Goal: Information Seeking & Learning: Learn about a topic

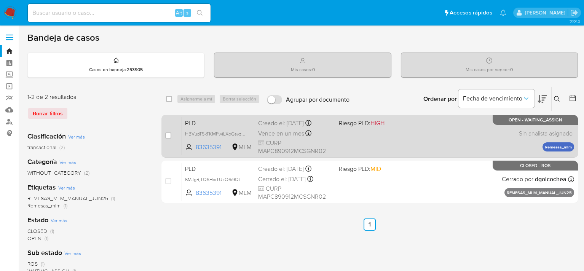
click at [372, 143] on div "PLD HBVupT5kTKMFwiLXoGsyzk1w 83635391 MLM Riesgo PLD: HIGH Creado el: 12/09/202…" at bounding box center [378, 136] width 392 height 38
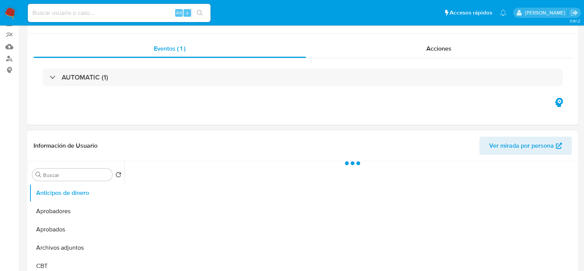
select select "10"
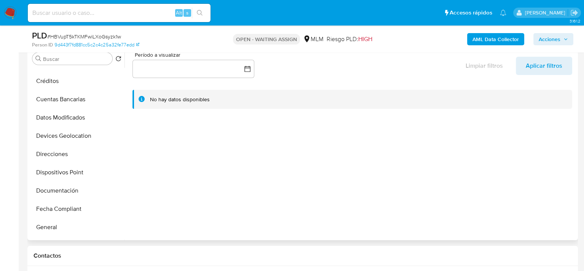
scroll to position [152, 0]
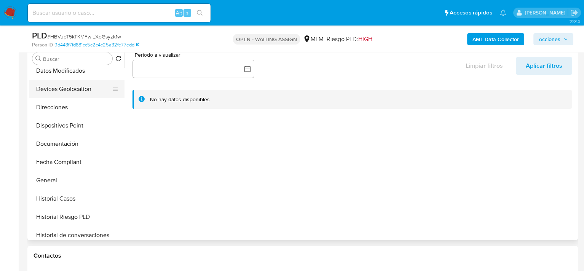
click at [69, 87] on button "Devices Geolocation" at bounding box center [73, 89] width 89 height 18
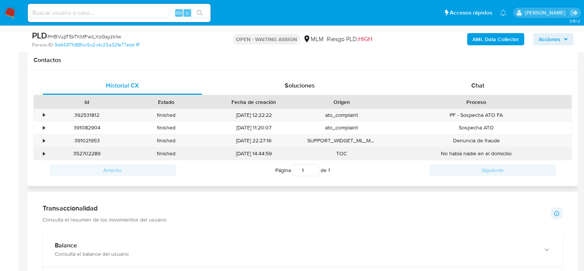
scroll to position [457, 0]
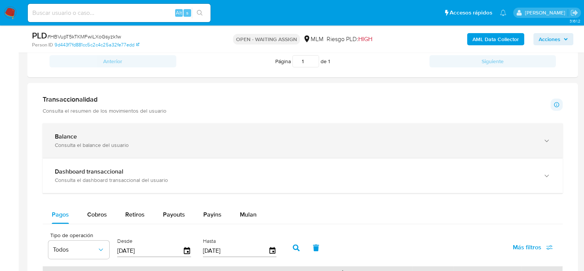
click at [126, 143] on div "Consulta el balance del usuario" at bounding box center [295, 145] width 480 height 7
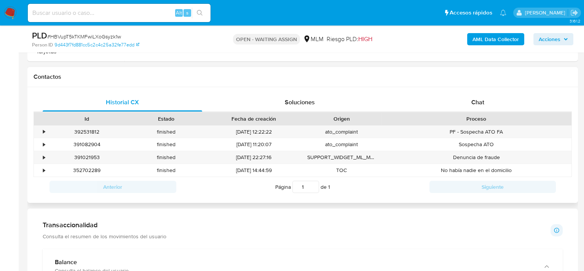
scroll to position [190, 0]
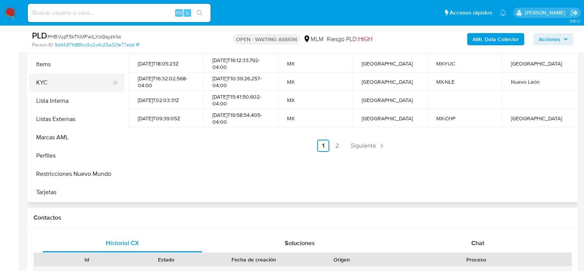
click at [49, 86] on button "KYC" at bounding box center [73, 82] width 89 height 18
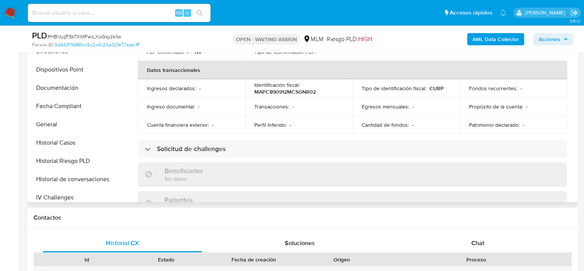
scroll to position [168, 0]
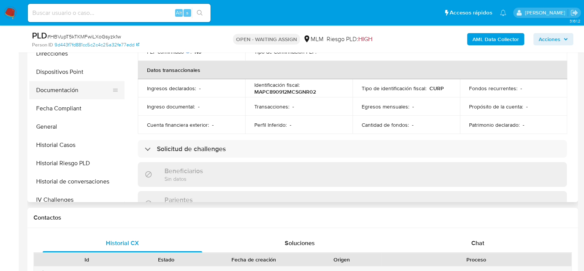
click at [61, 88] on button "Documentación" at bounding box center [73, 90] width 89 height 18
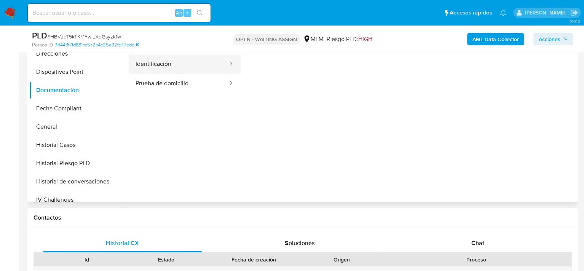
click at [195, 69] on button "Identificación" at bounding box center [179, 63] width 100 height 19
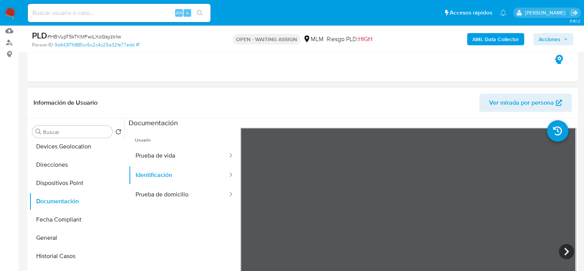
scroll to position [76, 0]
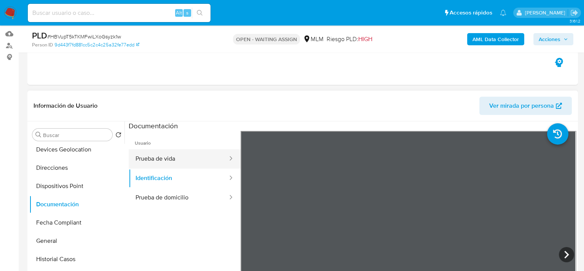
click at [178, 149] on button "Prueba de vida" at bounding box center [179, 158] width 100 height 19
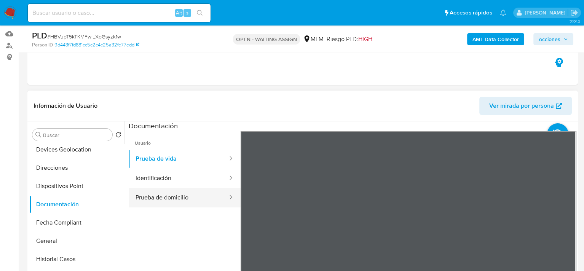
click at [183, 198] on button "Prueba de domicilio" at bounding box center [179, 197] width 100 height 19
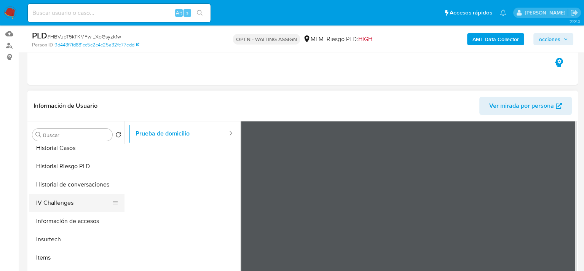
scroll to position [358, 0]
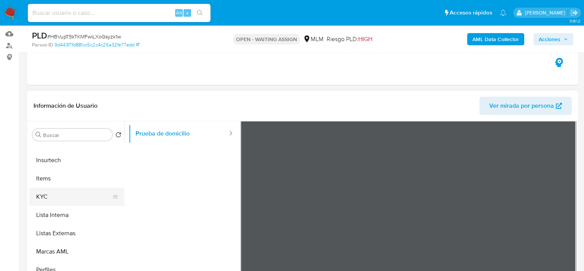
click at [55, 197] on button "KYC" at bounding box center [73, 197] width 89 height 18
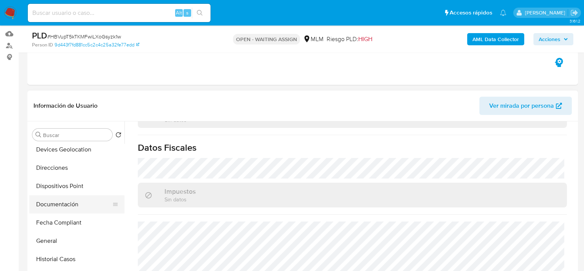
scroll to position [168, 0]
click at [68, 206] on button "Documentación" at bounding box center [73, 204] width 89 height 18
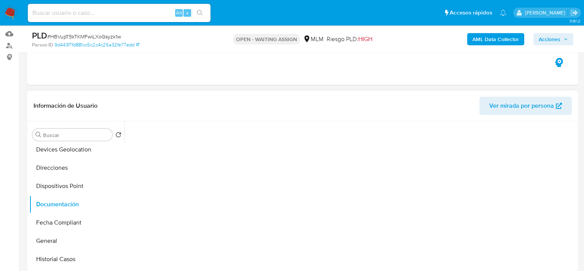
scroll to position [0, 0]
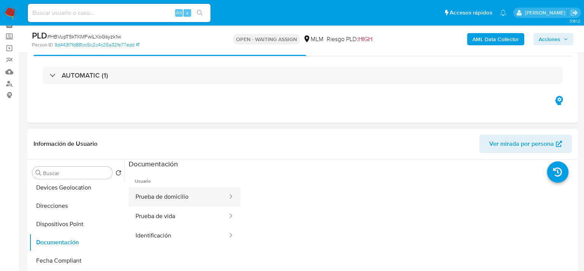
click at [179, 193] on button "Prueba de domicilio" at bounding box center [179, 196] width 100 height 19
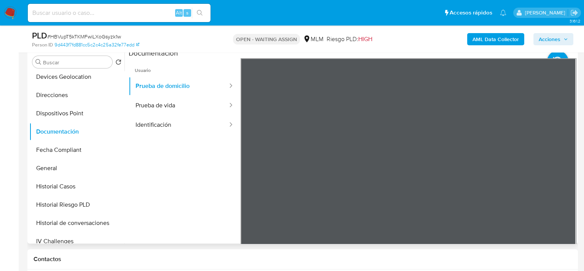
scroll to position [152, 0]
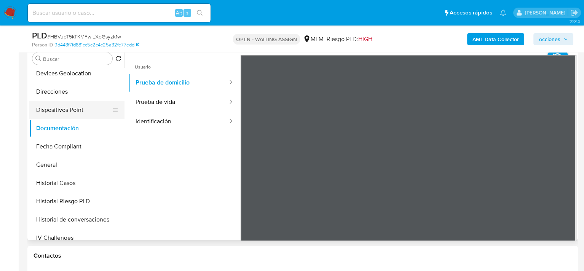
click at [70, 115] on button "Dispositivos Point" at bounding box center [73, 110] width 89 height 18
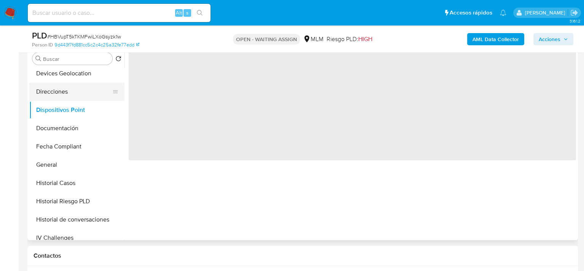
click at [61, 94] on button "Direcciones" at bounding box center [73, 92] width 89 height 18
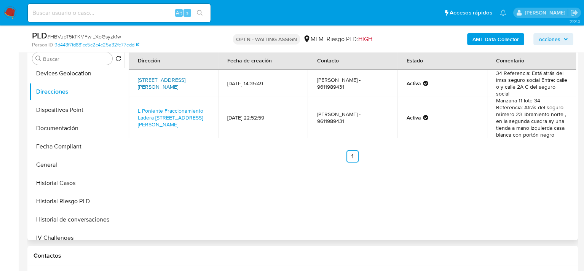
drag, startPoint x: 168, startPoint y: 91, endPoint x: 150, endPoint y: 80, distance: 21.3
click at [148, 79] on td "Avenida O Poniente 11, Tuxtla Gutiérrez, Chiapas, 29026, Mexico 11" at bounding box center [173, 83] width 89 height 27
click at [192, 95] on td "Avenida O Poniente 11, Tuxtla Gutiérrez, Chiapas, 29026, Mexico 11" at bounding box center [173, 83] width 89 height 27
drag, startPoint x: 205, startPoint y: 83, endPoint x: 136, endPoint y: 78, distance: 69.1
click at [136, 78] on td "Avenida O Poniente 11, Tuxtla Gutiérrez, Chiapas, 29026, Mexico 11" at bounding box center [173, 83] width 89 height 27
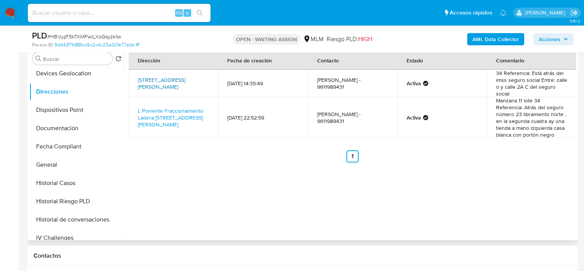
copy link "Avenida O Poniente 11, Tuxtla Gutiérrez, Chiapas, 29026,"
click at [182, 119] on link "L Poniente Fraccionamiento Ladera De La Loma Manzana 11 Lote 34 11, Tuxtla Guti…" at bounding box center [170, 117] width 65 height 21
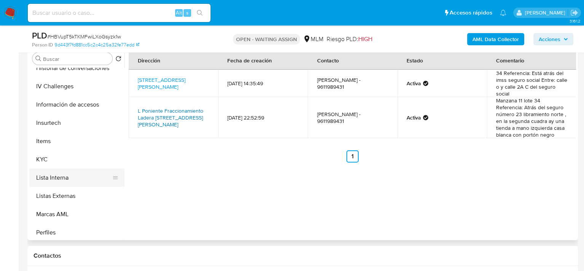
scroll to position [320, 0]
click at [54, 160] on button "KYC" at bounding box center [73, 159] width 89 height 18
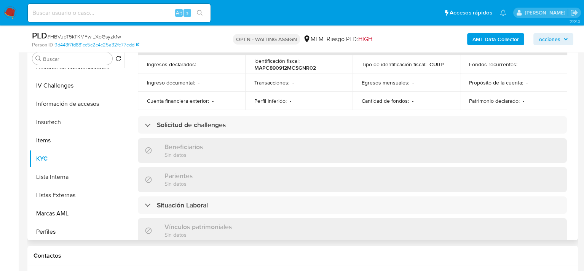
scroll to position [266, 0]
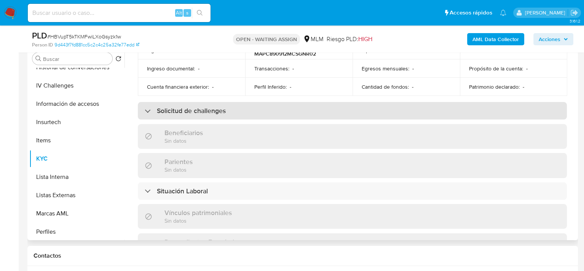
click at [149, 110] on div "Solicitud de challenges" at bounding box center [185, 111] width 81 height 8
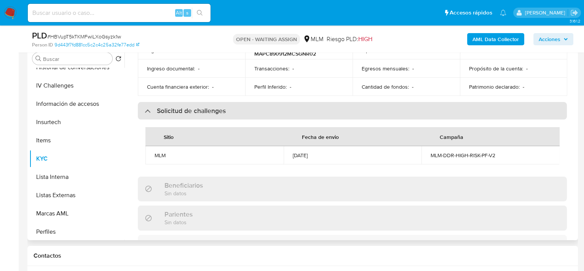
click at [146, 107] on div "Solicitud de challenges" at bounding box center [185, 111] width 81 height 8
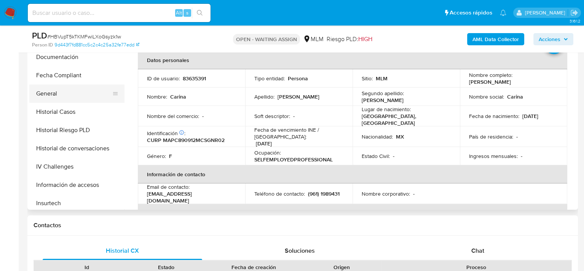
scroll to position [168, 0]
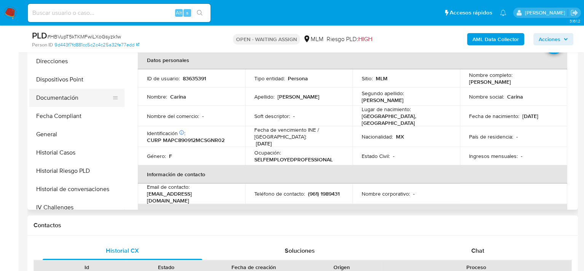
click at [62, 94] on button "Documentación" at bounding box center [73, 98] width 89 height 18
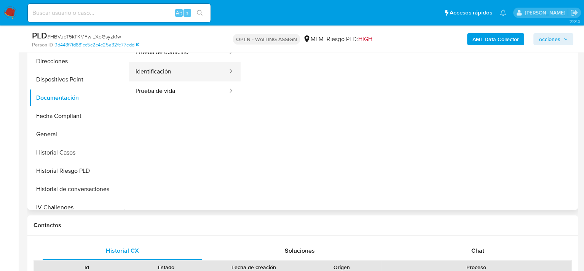
click at [164, 69] on button "Identificación" at bounding box center [179, 71] width 100 height 19
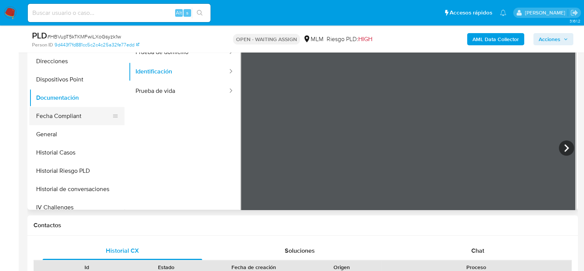
scroll to position [320, 0]
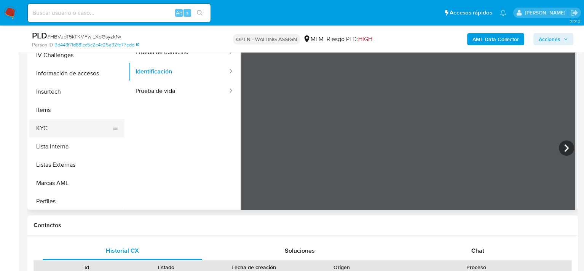
click at [46, 124] on button "KYC" at bounding box center [73, 128] width 89 height 18
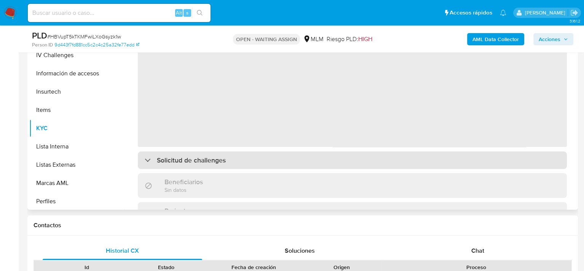
click at [151, 160] on div "Actualizado hace 2 meses Creado: 08/11/2021 21:54:58 Actualizado: 12/08/2025 15…" at bounding box center [352, 266] width 447 height 467
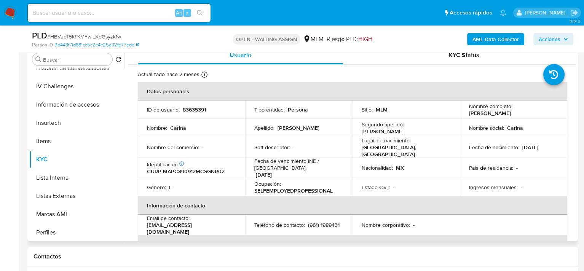
scroll to position [221, 0]
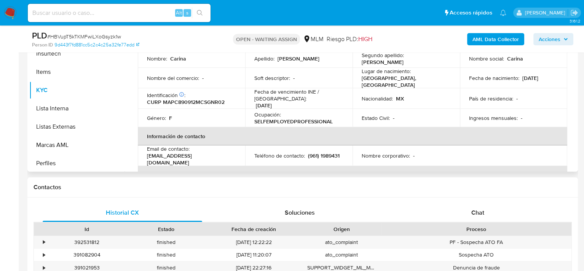
click at [273, 159] on td "Teléfono de contacto : (961) 1989431" at bounding box center [298, 155] width 107 height 21
drag, startPoint x: 287, startPoint y: 156, endPoint x: 253, endPoint y: 154, distance: 33.6
click at [254, 154] on div "Teléfono de contacto : (961) 1989431" at bounding box center [298, 155] width 89 height 7
copy p "(961) 1989431"
click at [179, 154] on p "carina_408@hotmail.com" at bounding box center [190, 159] width 86 height 14
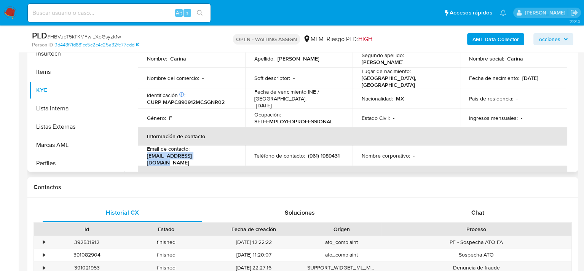
drag, startPoint x: 213, startPoint y: 158, endPoint x: 145, endPoint y: 155, distance: 67.8
click at [145, 155] on td "Email de contacto : carina_408@hotmail.com" at bounding box center [191, 155] width 107 height 21
copy p "carina_408@hotmail.com"
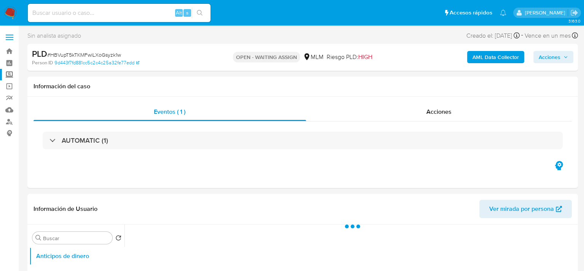
select select "10"
click at [6, 63] on link "Tablero" at bounding box center [45, 63] width 91 height 12
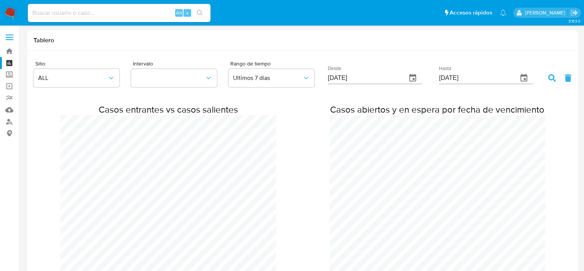
scroll to position [1116, 583]
click at [10, 62] on link "Tablero" at bounding box center [45, 63] width 91 height 12
click at [10, 72] on label "Screening" at bounding box center [45, 75] width 91 height 12
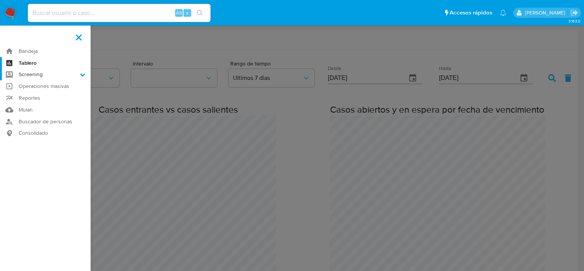
click at [0, 0] on input "Screening" at bounding box center [0, 0] width 0 height 0
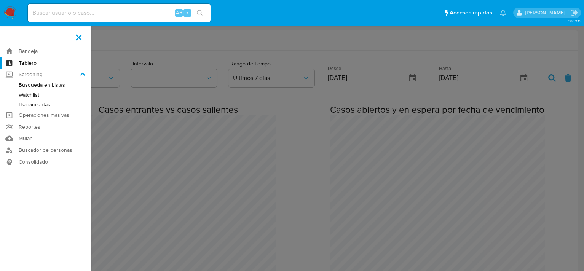
click at [38, 102] on link "Herramientas" at bounding box center [45, 105] width 91 height 10
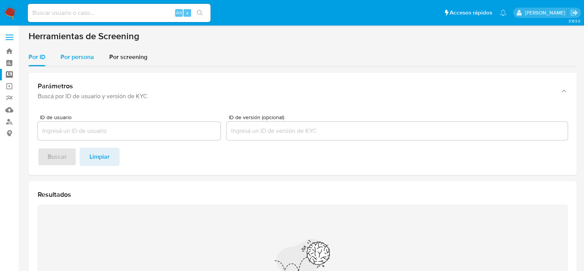
click at [81, 49] on div "Por persona" at bounding box center [77, 57] width 33 height 18
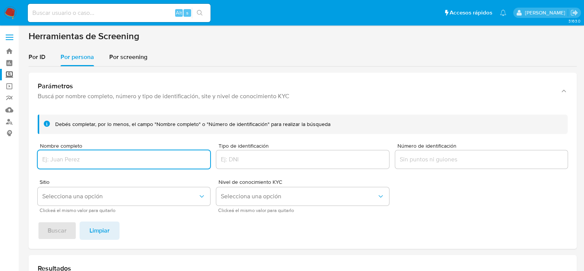
click at [78, 156] on input "Nombre completo" at bounding box center [124, 160] width 172 height 10
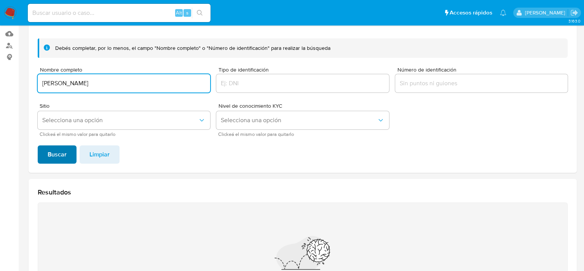
type input "[PERSON_NAME]"
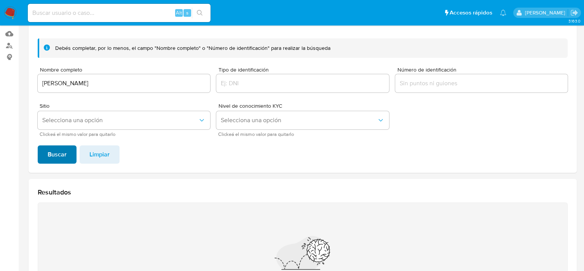
click at [53, 154] on span "Buscar" at bounding box center [57, 154] width 19 height 17
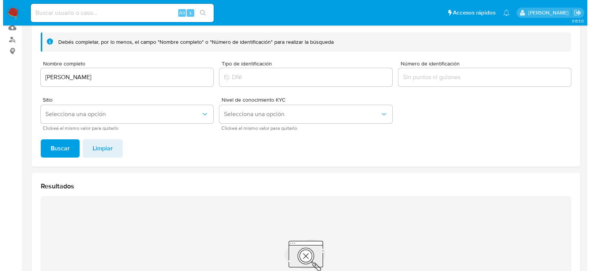
scroll to position [74, 0]
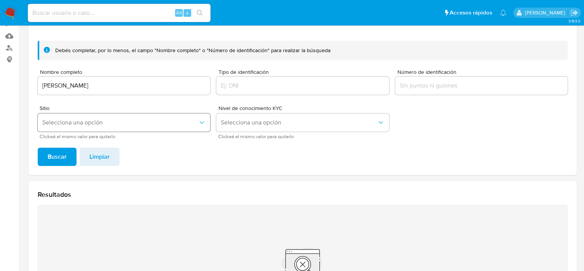
click at [161, 130] on button "Selecciona una opción" at bounding box center [124, 122] width 172 height 18
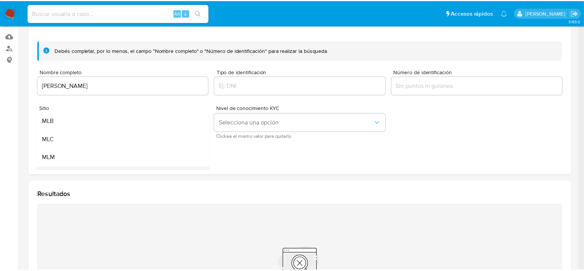
scroll to position [52, 0]
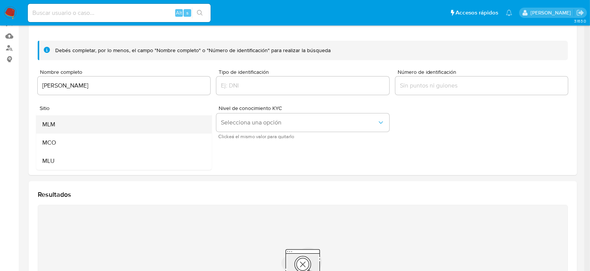
click at [82, 126] on div "MLM" at bounding box center [121, 124] width 159 height 18
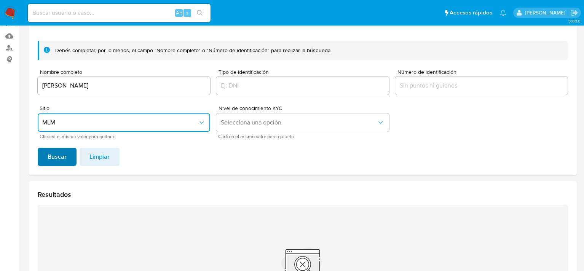
click at [61, 160] on span "Buscar" at bounding box center [57, 156] width 19 height 17
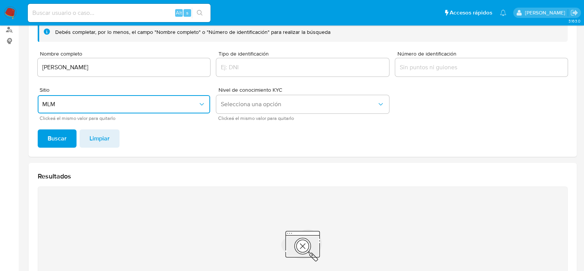
scroll to position [112, 0]
